Goal: Task Accomplishment & Management: Use online tool/utility

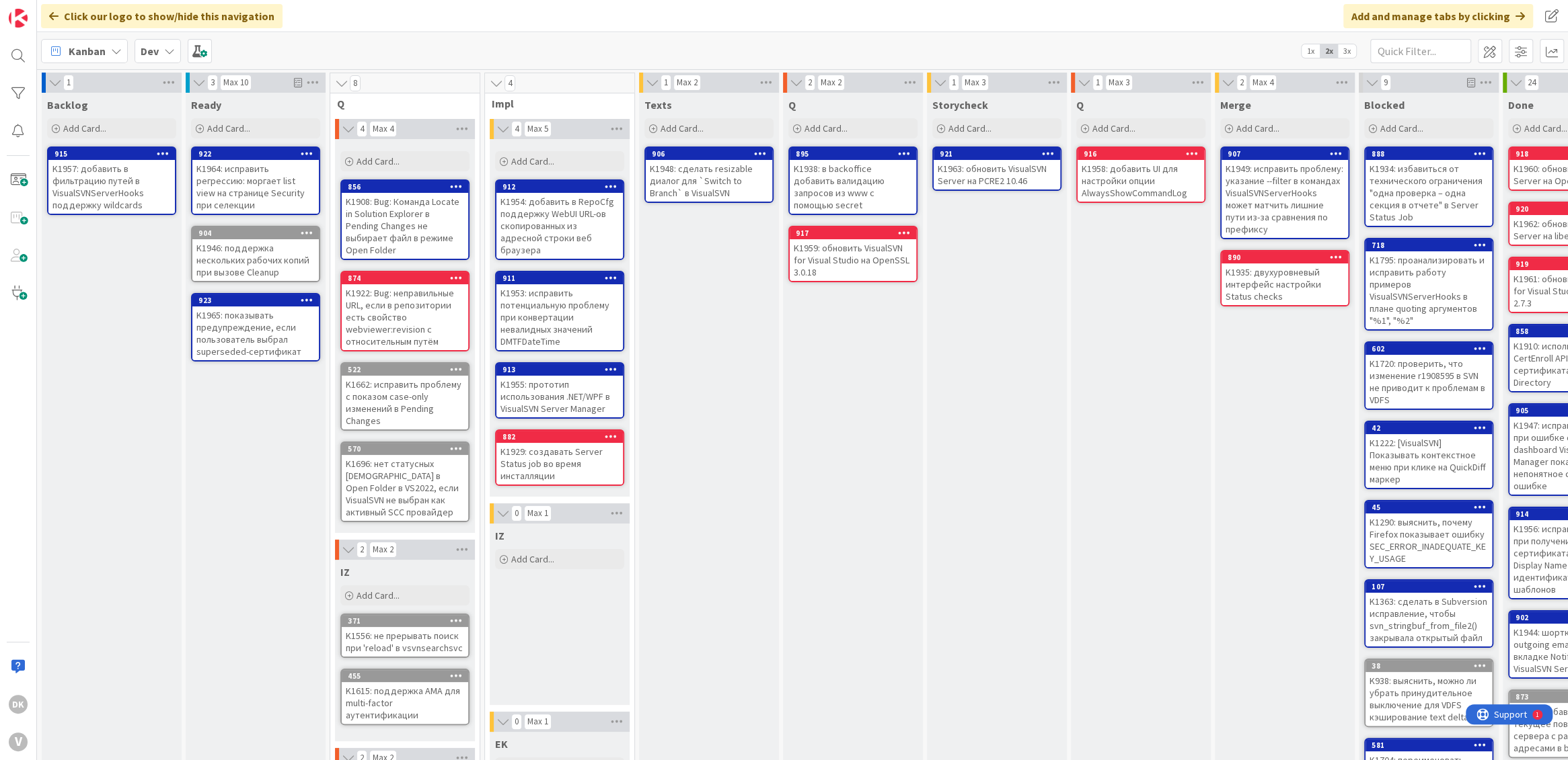
click at [747, 321] on div "Texts Add Card... 906 K1948: сделать resizable диалог для `Switch to Branch` в …" at bounding box center [708, 547] width 140 height 908
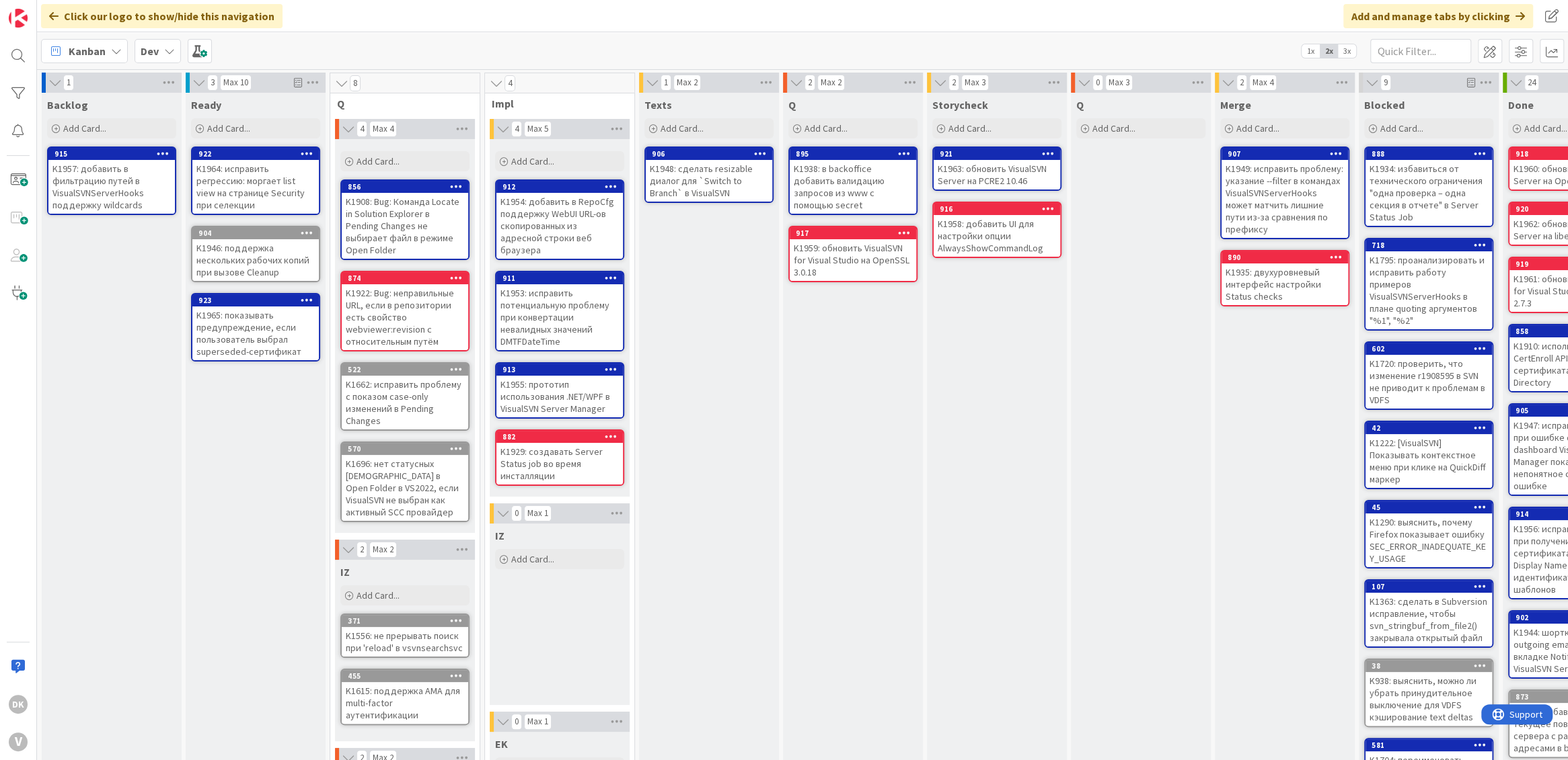
click at [1017, 297] on div "Storycheck Add Card... 921 K1963: обновить VisualSVN Server на PCRE2 10.46 916 …" at bounding box center [996, 547] width 140 height 908
click at [1031, 316] on div "Storycheck Add Card... 921 K1963: обновить VisualSVN Server на PCRE2 10.46 916 …" at bounding box center [996, 547] width 140 height 908
click at [877, 336] on div "Q Add Card... 895 K1938: в backoffice добавить валидацию запросов из www с помо…" at bounding box center [852, 547] width 140 height 908
click at [697, 331] on div "Texts Add Card... 906 K1948: сделать resizable диалог для `Switch to Branch` в …" at bounding box center [708, 547] width 140 height 908
